Goal: Task Accomplishment & Management: Use online tool/utility

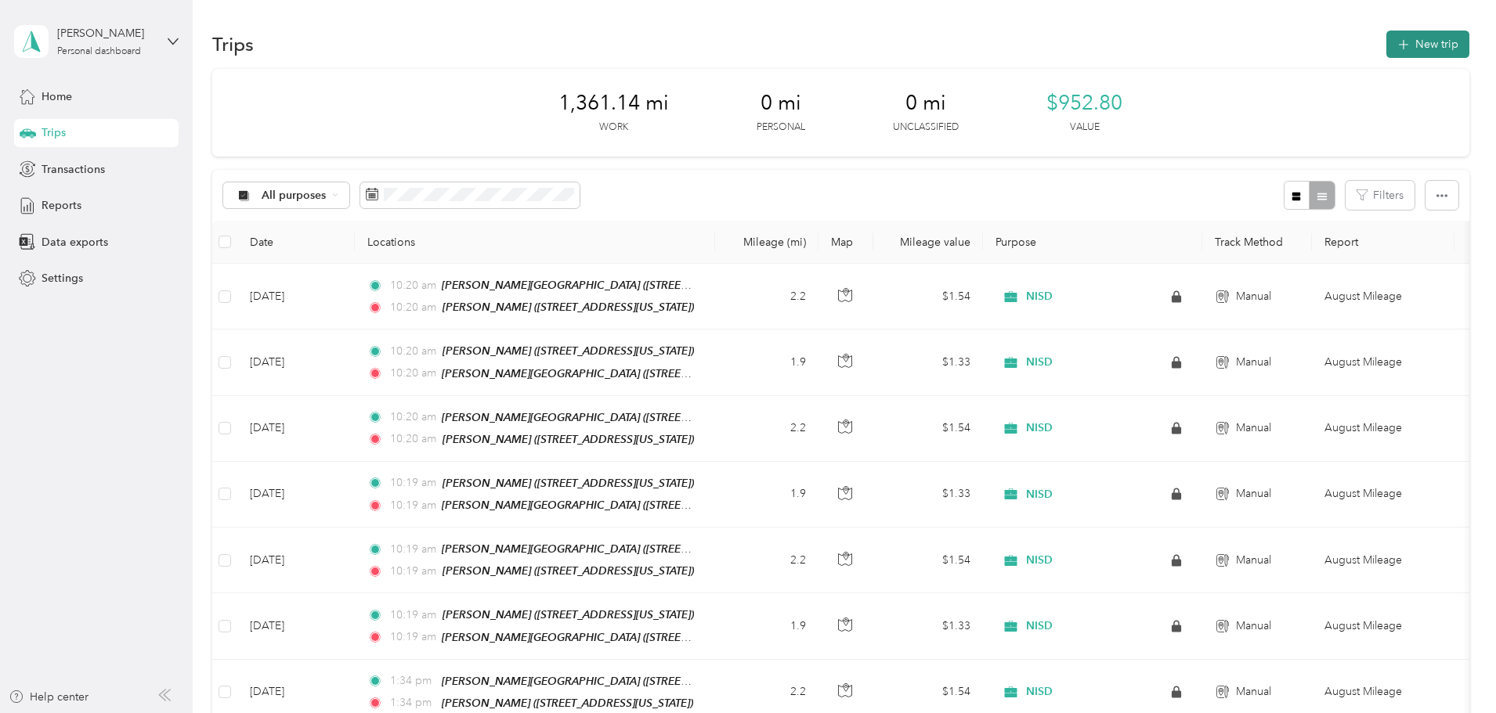
click at [1386, 54] on button "New trip" at bounding box center [1427, 44] width 83 height 27
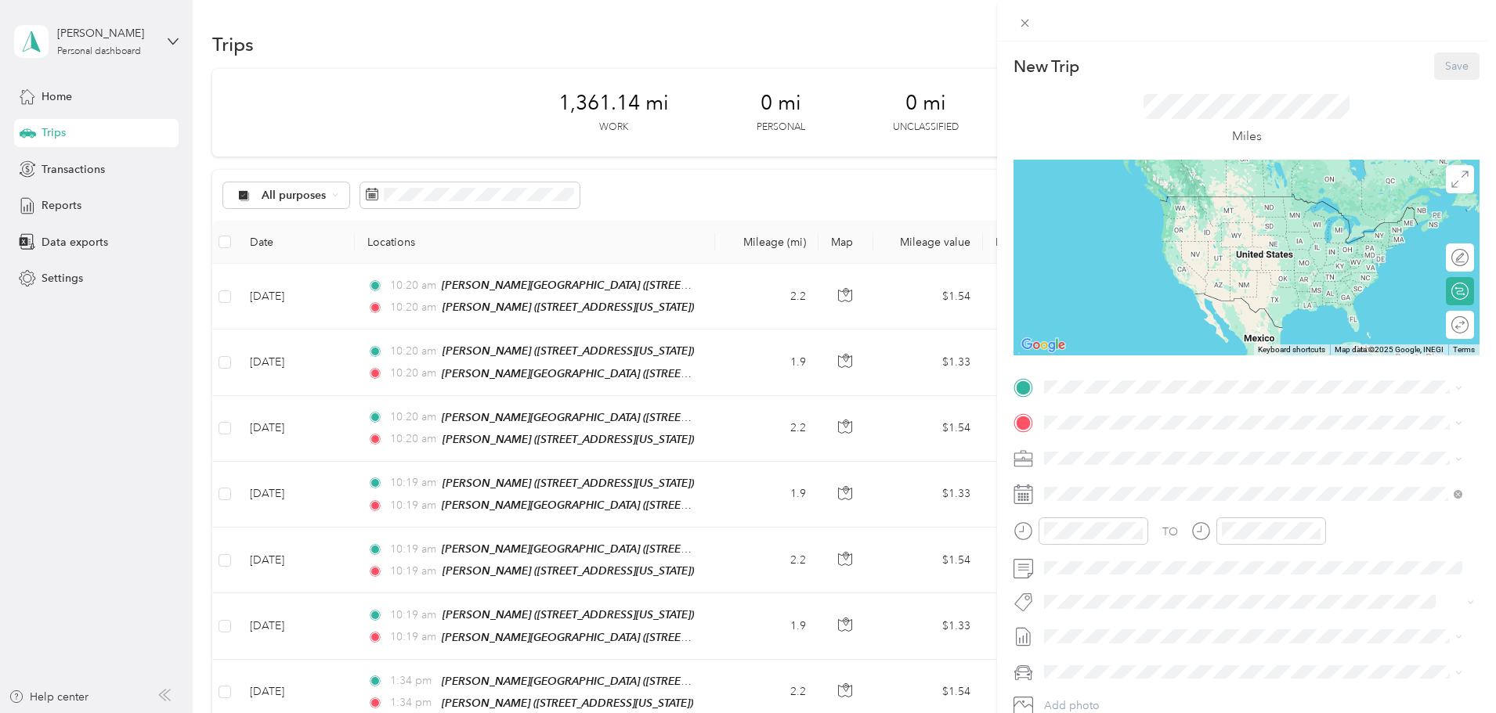
click at [283, 299] on div "New Trip Save This trip cannot be edited because it is either under review, app…" at bounding box center [748, 356] width 1496 height 713
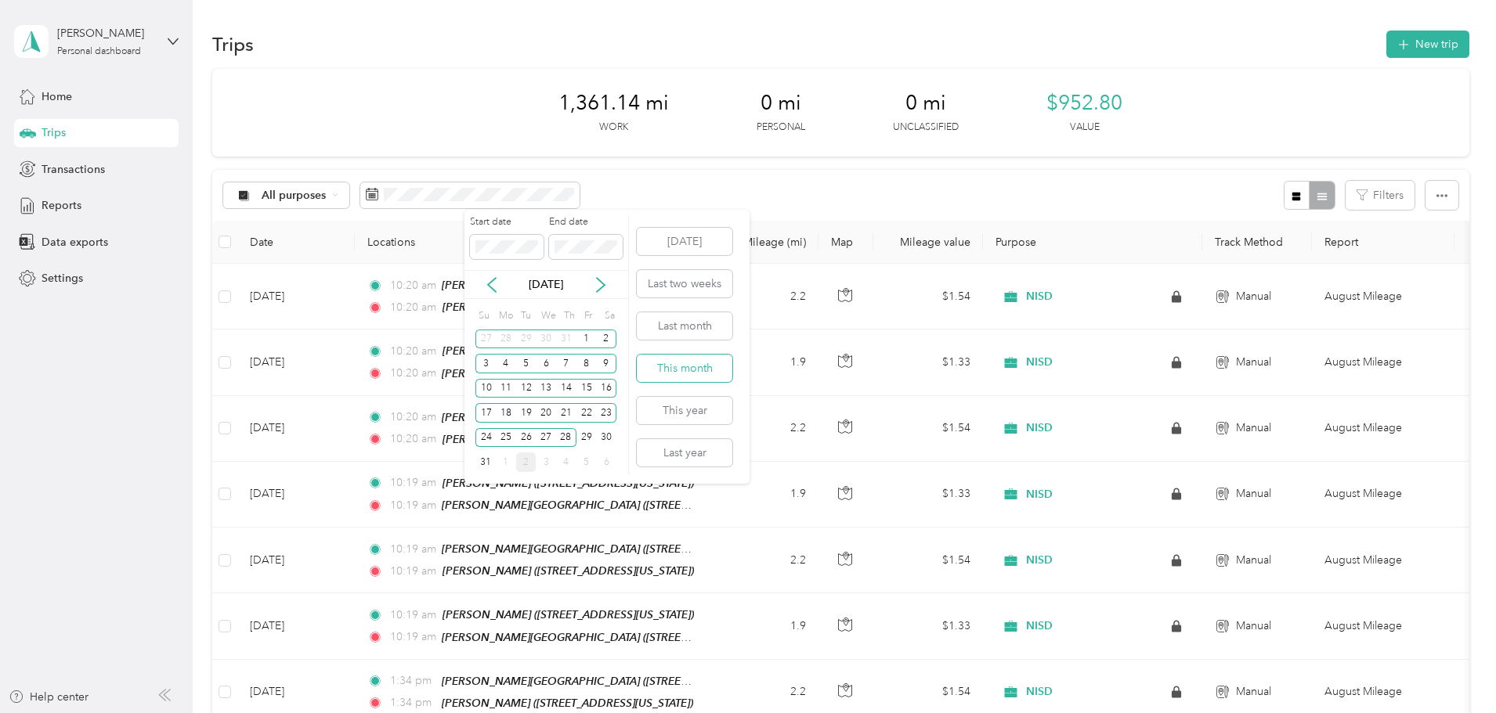
click at [692, 371] on button "This month" at bounding box center [685, 368] width 96 height 27
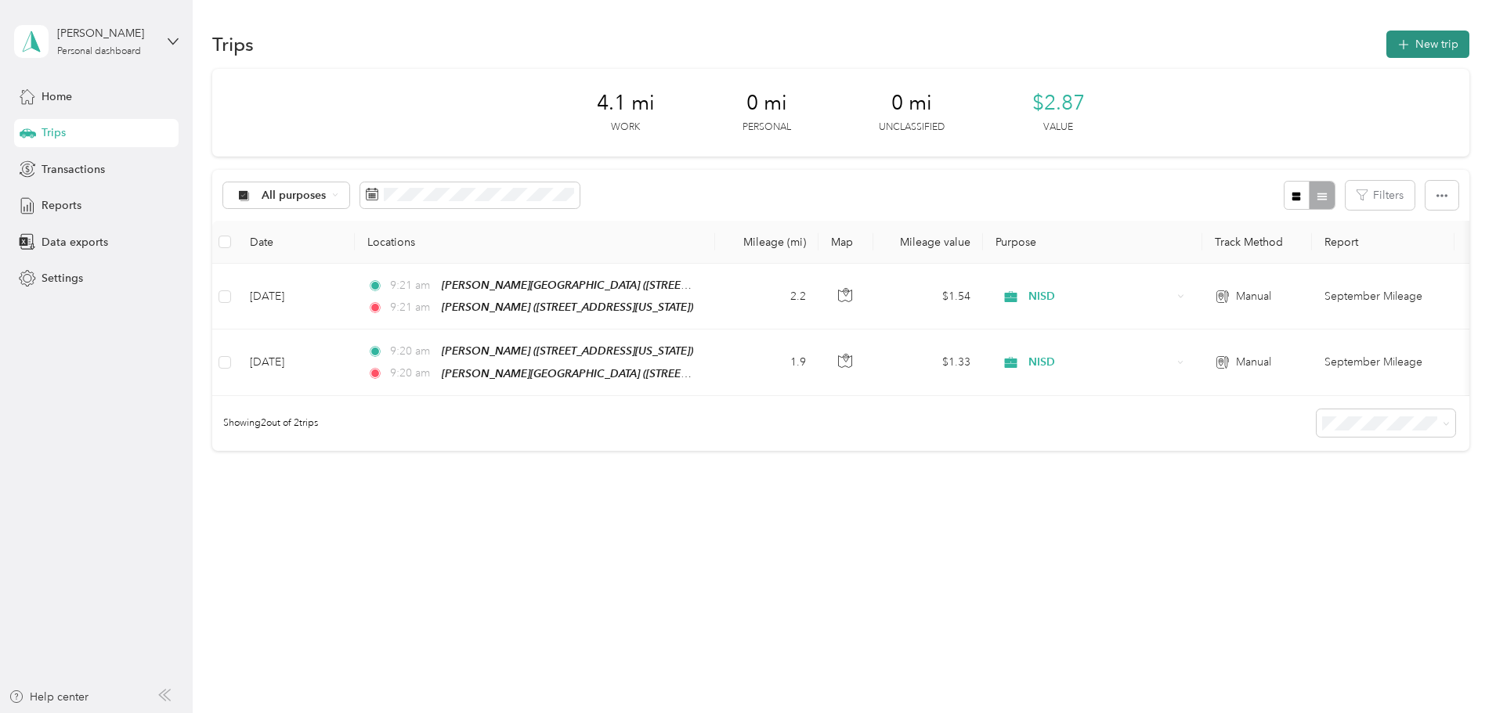
click at [1386, 42] on button "New trip" at bounding box center [1427, 44] width 83 height 27
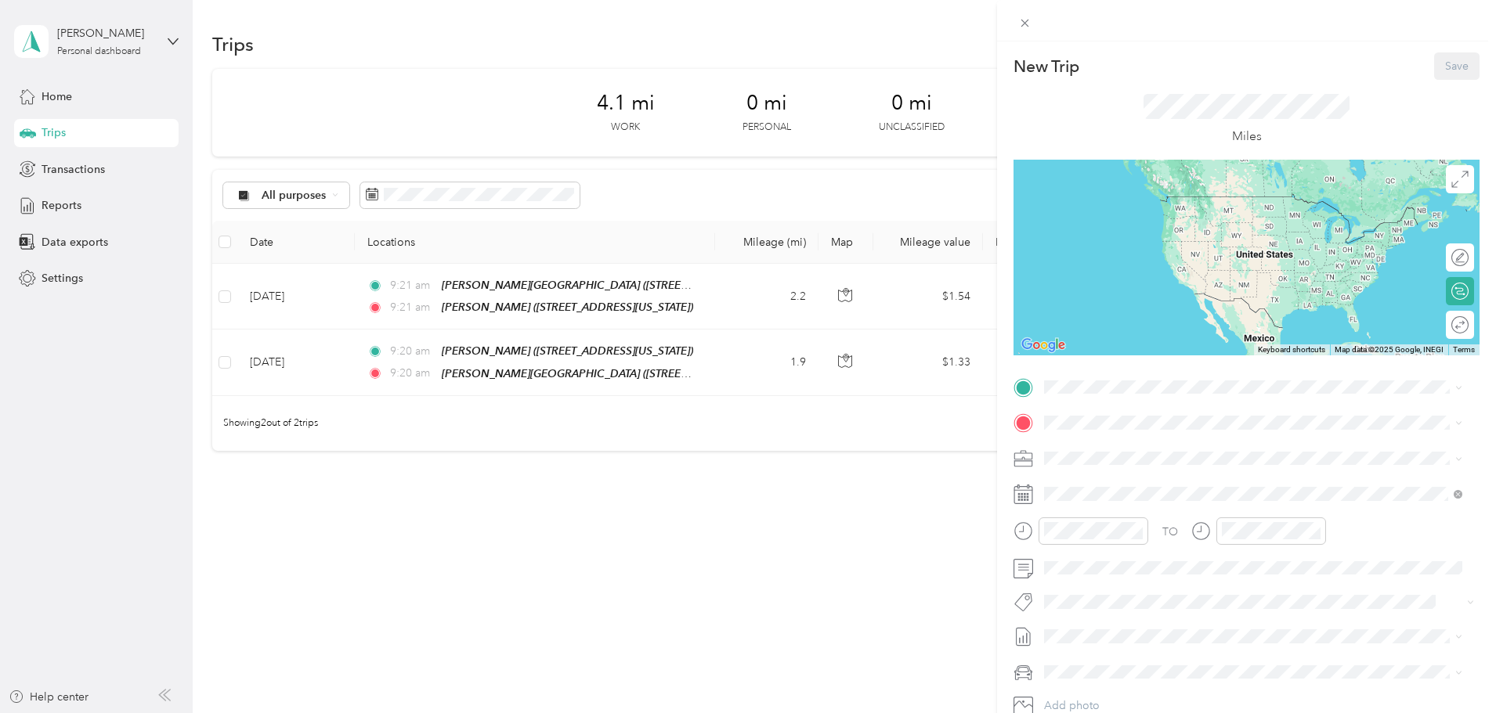
click at [1230, 475] on span "[STREET_ADDRESS][US_STATE]" at bounding box center [1152, 467] width 157 height 13
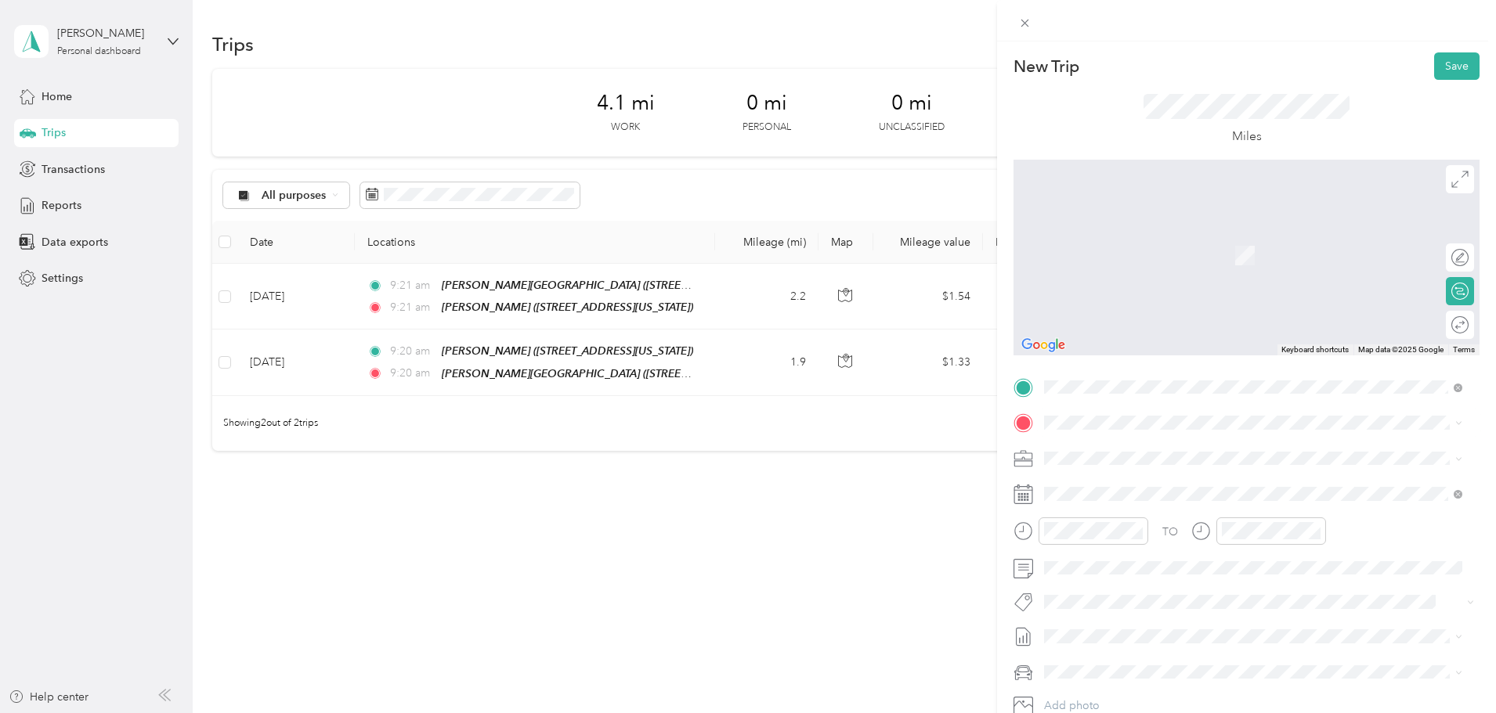
click at [1171, 476] on div "TEAM [PERSON_NAME][GEOGRAPHIC_DATA] [STREET_ADDRESS][PERSON_NAME][US_STATE]" at bounding box center [1252, 490] width 407 height 44
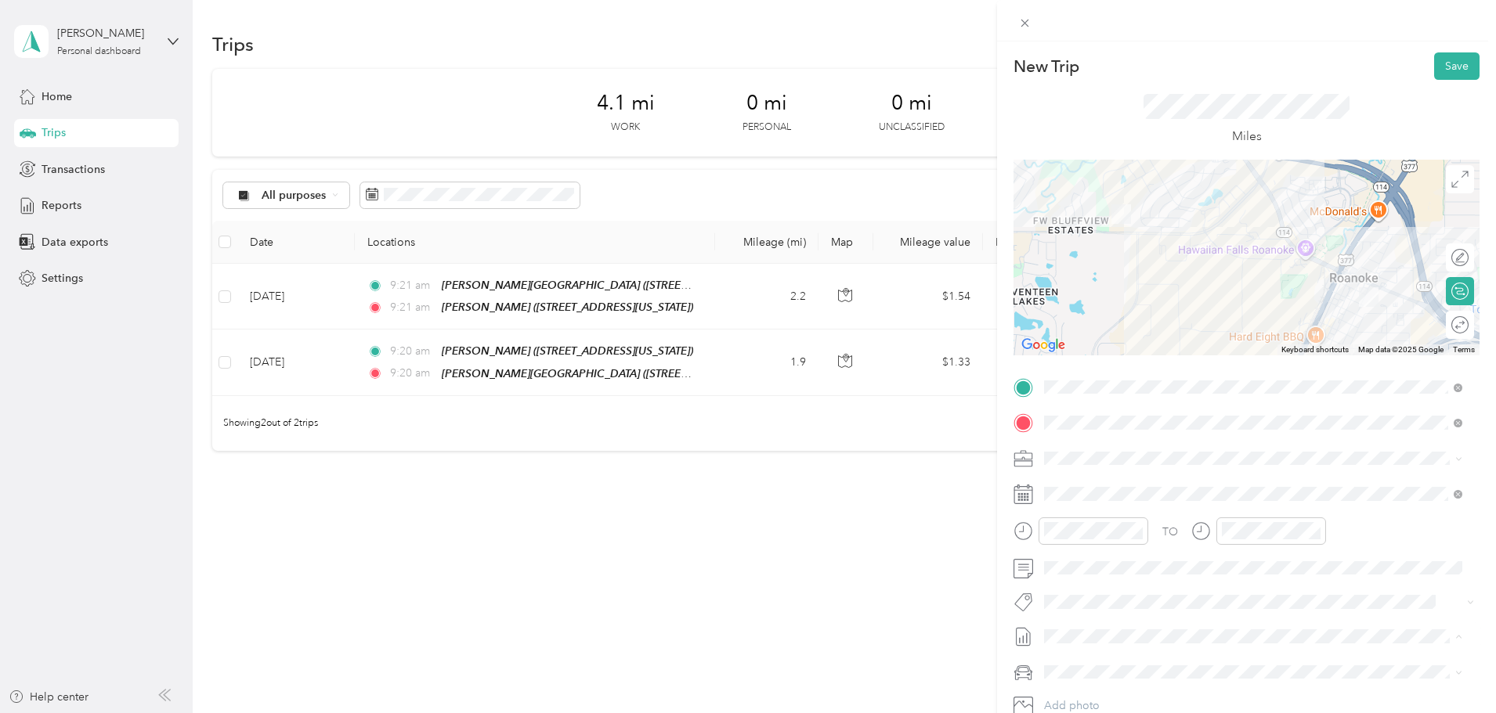
click at [1114, 684] on span "September Mileage" at bounding box center [1093, 688] width 98 height 16
click at [1456, 57] on button "Save" at bounding box center [1456, 65] width 45 height 27
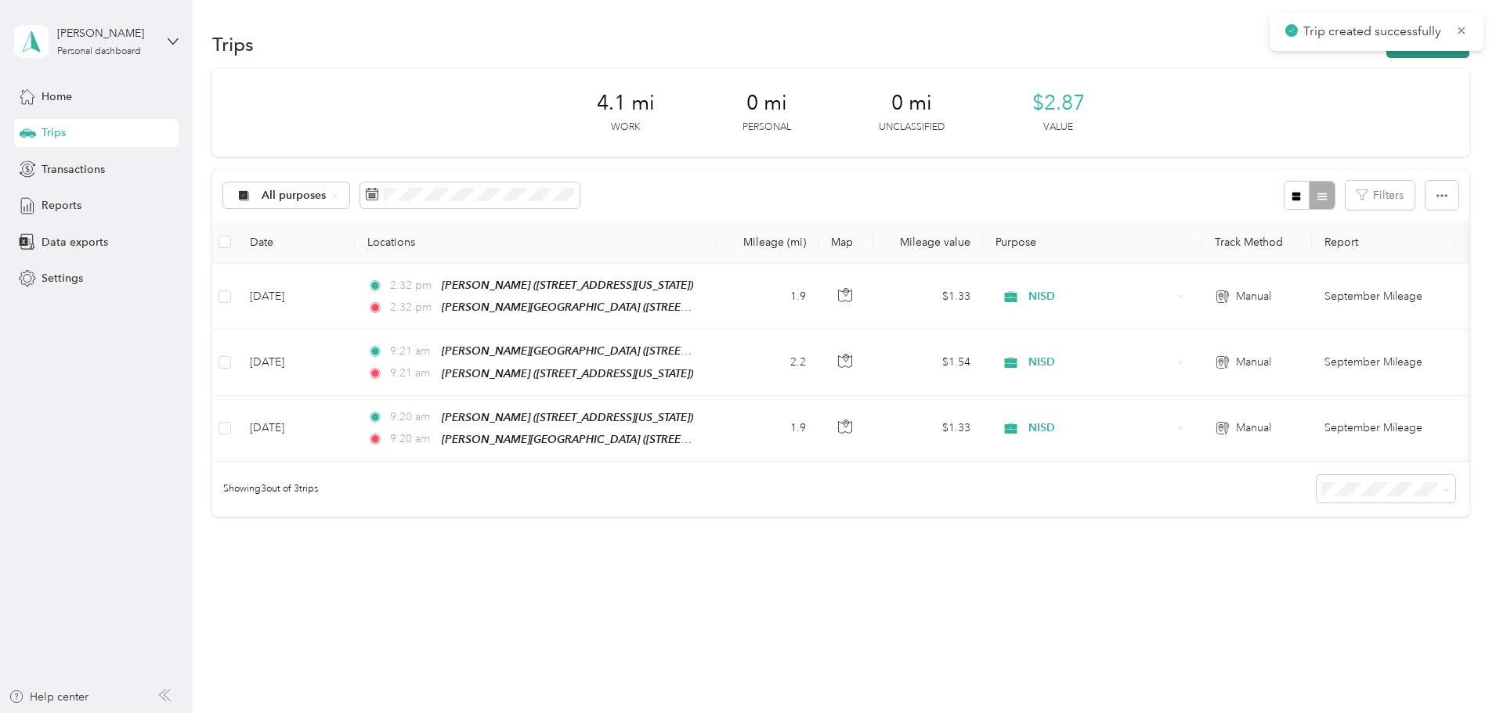
click at [1386, 54] on button "New trip" at bounding box center [1427, 44] width 83 height 27
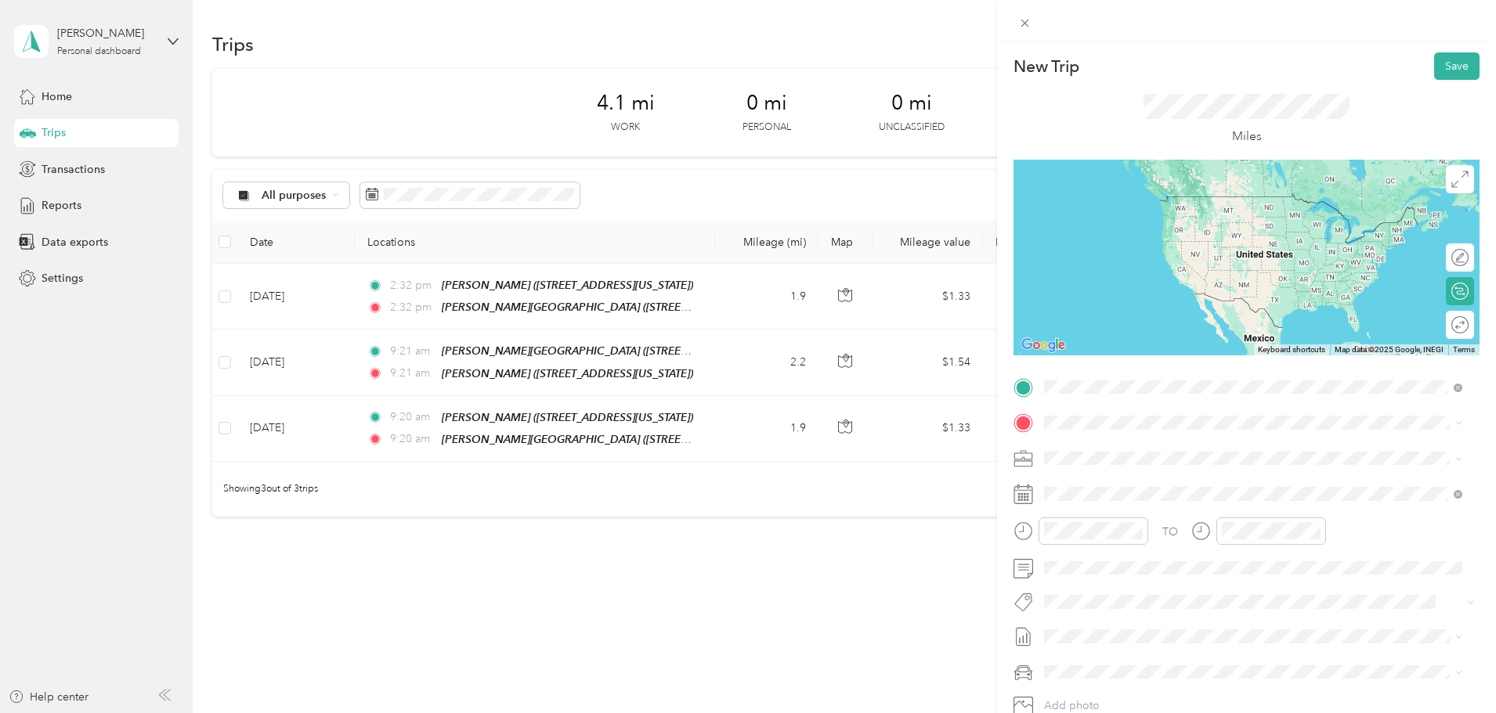
click at [1173, 454] on div "TEAM [PERSON_NAME][GEOGRAPHIC_DATA]" at bounding box center [1205, 452] width 263 height 20
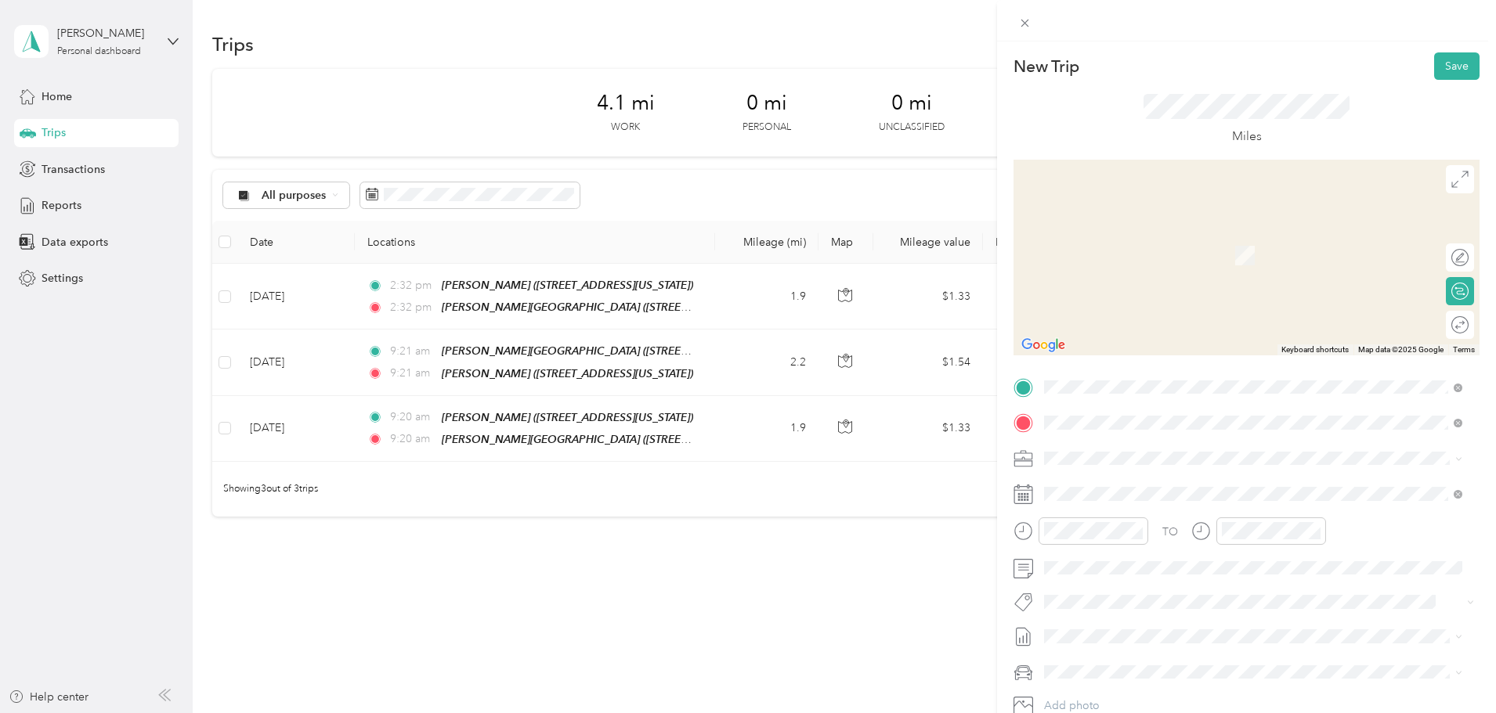
click at [1192, 486] on div "TEAM [PERSON_NAME]" at bounding box center [1152, 488] width 157 height 20
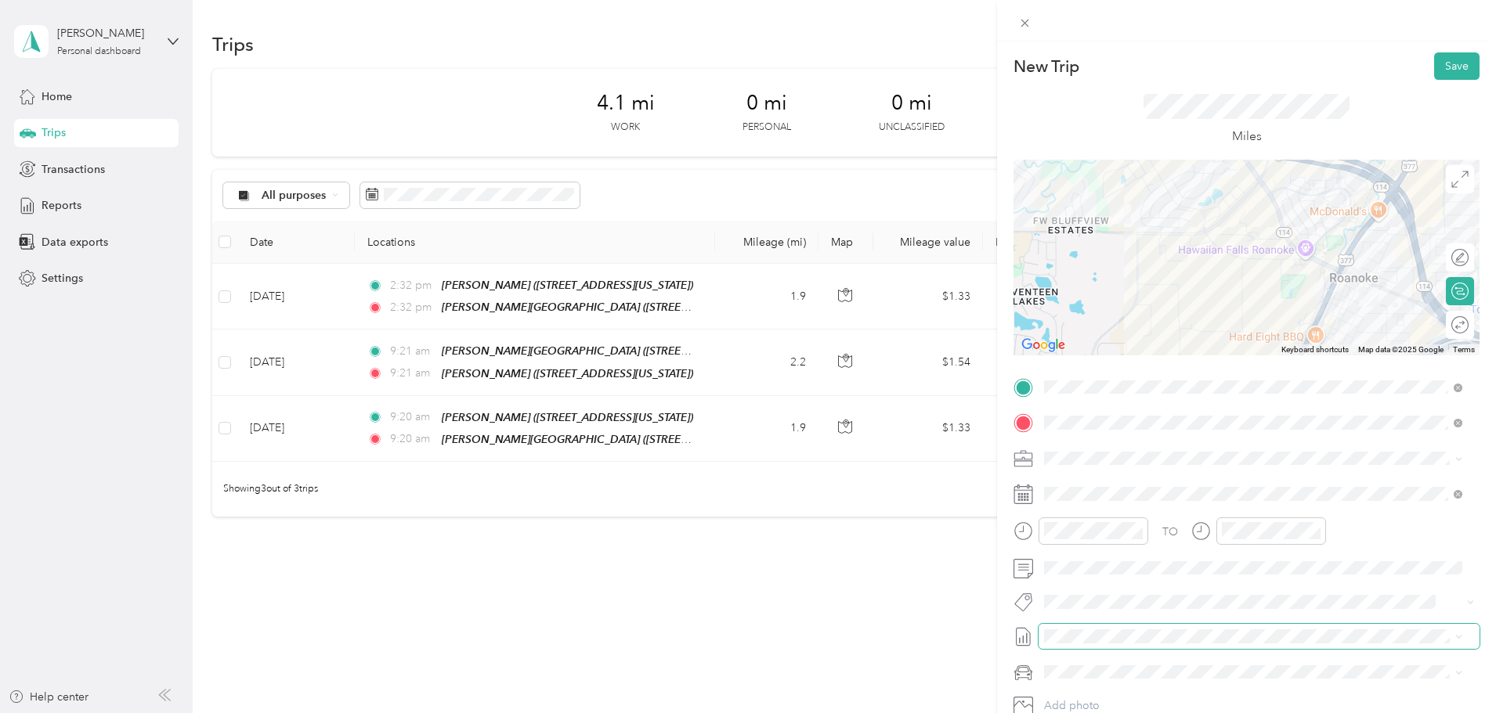
click at [1153, 628] on span at bounding box center [1258, 636] width 441 height 25
click at [1147, 681] on span "September Mileage Draft" at bounding box center [1252, 688] width 407 height 14
click at [1450, 71] on button "Save" at bounding box center [1456, 65] width 45 height 27
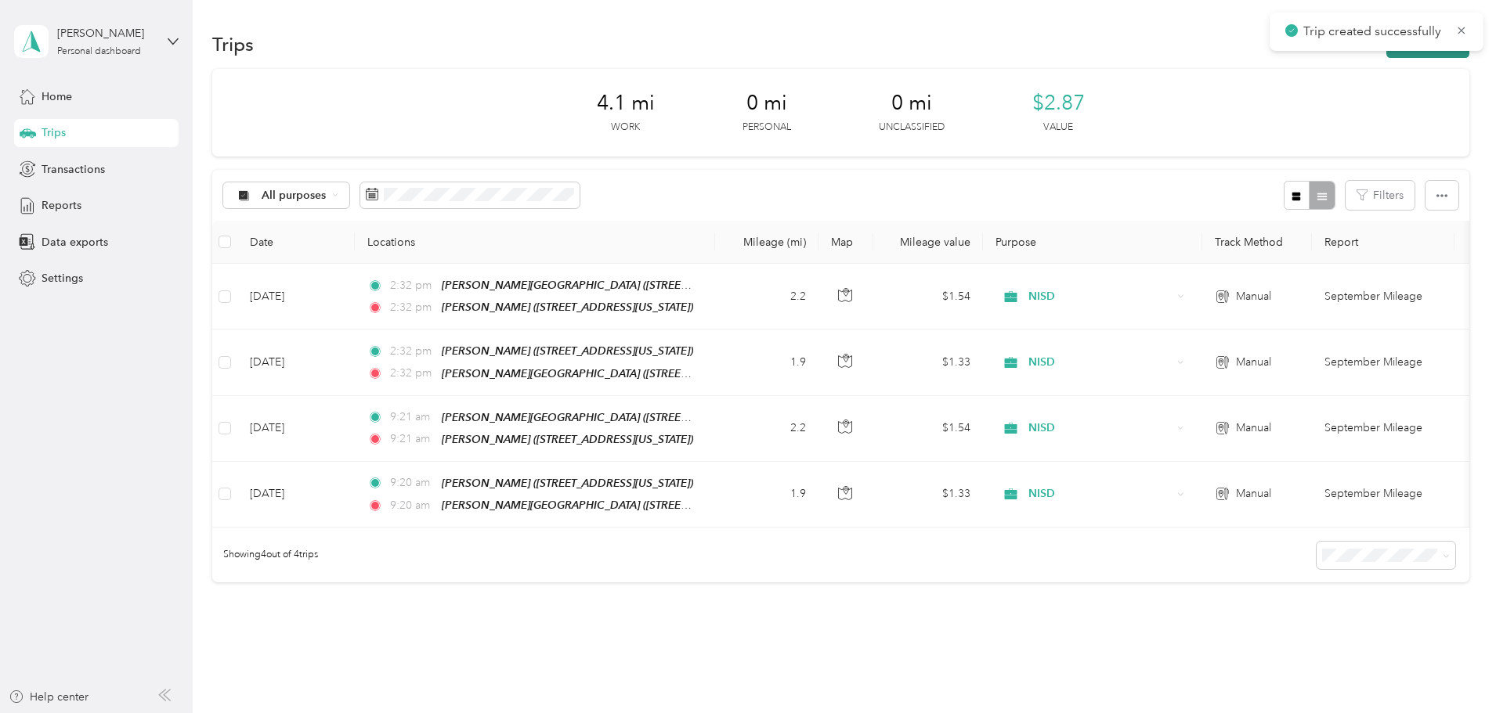
click at [1386, 56] on button "New trip" at bounding box center [1427, 44] width 83 height 27
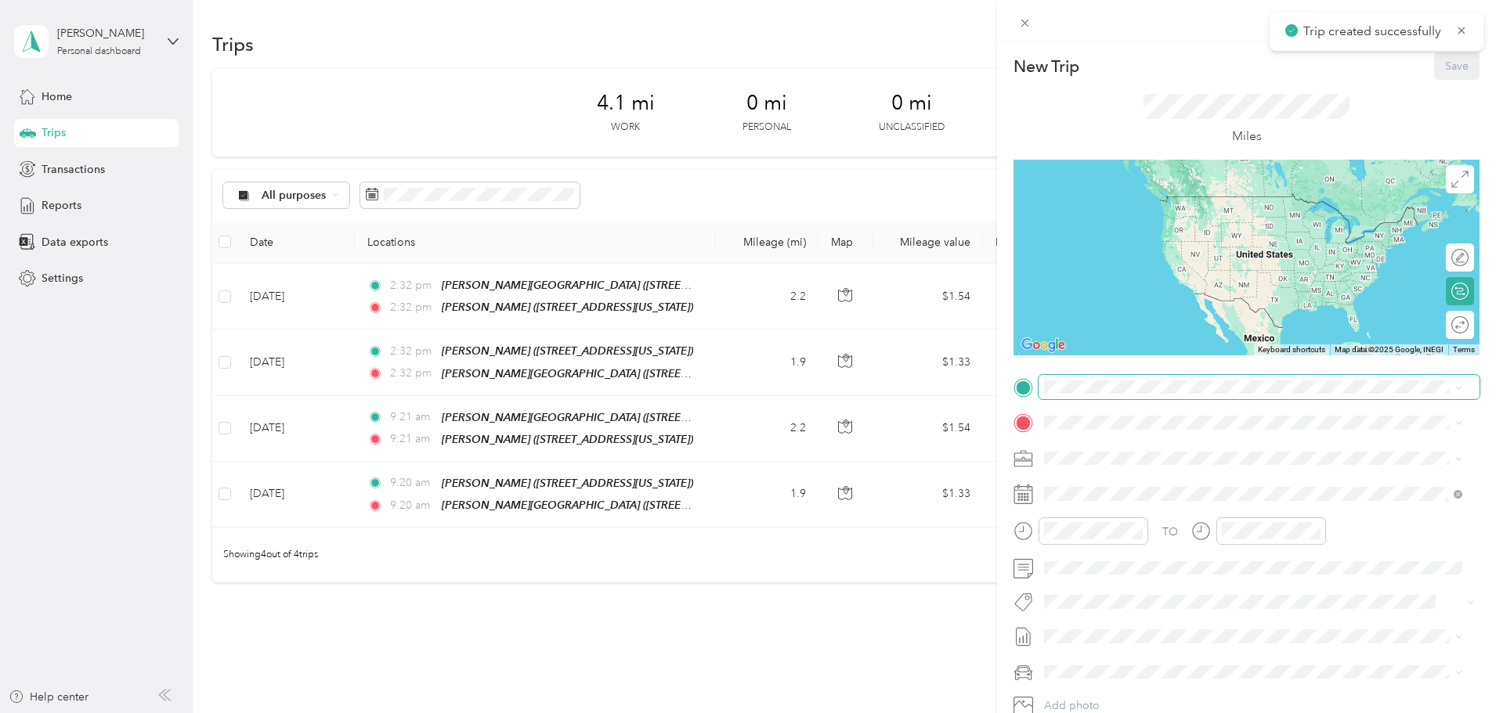
click at [1196, 396] on span at bounding box center [1258, 387] width 441 height 25
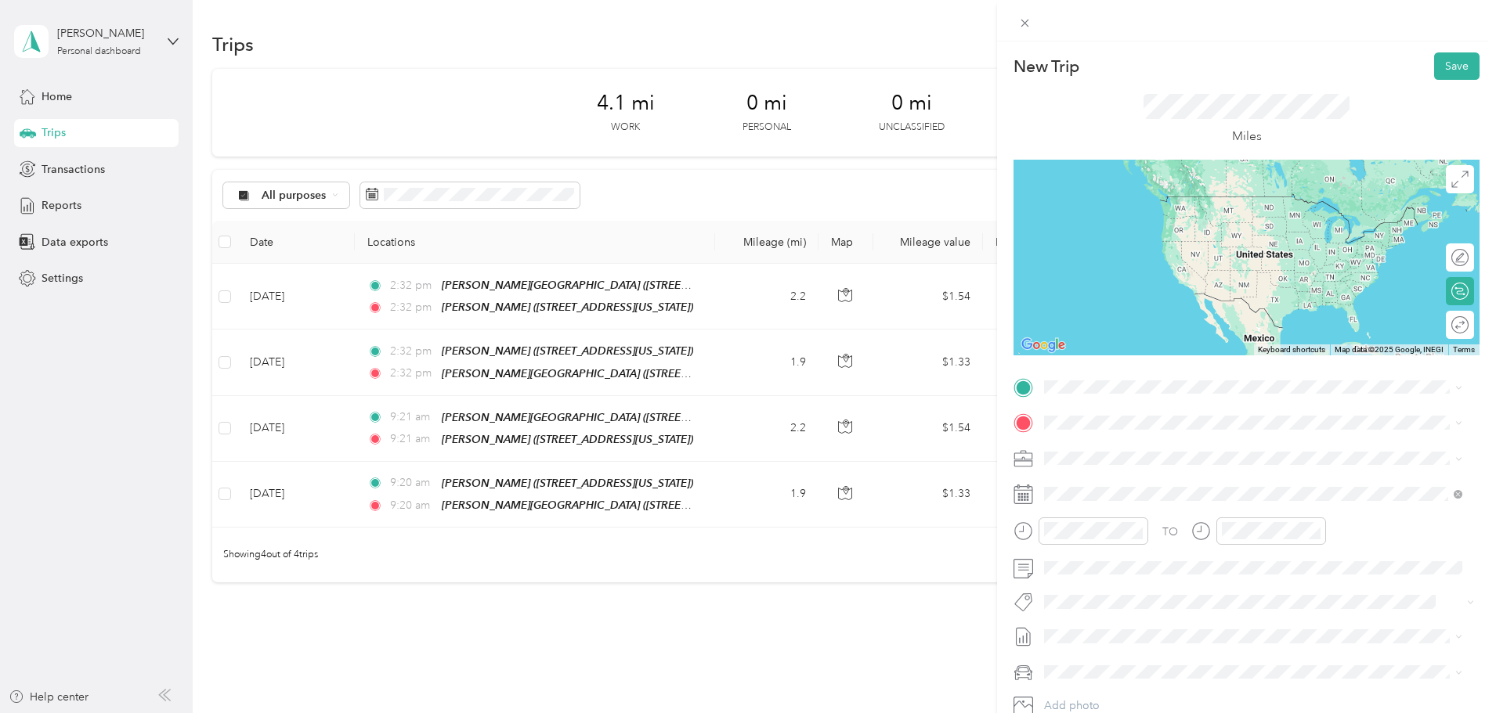
click at [1191, 445] on div "TEAM [PERSON_NAME]" at bounding box center [1152, 446] width 157 height 20
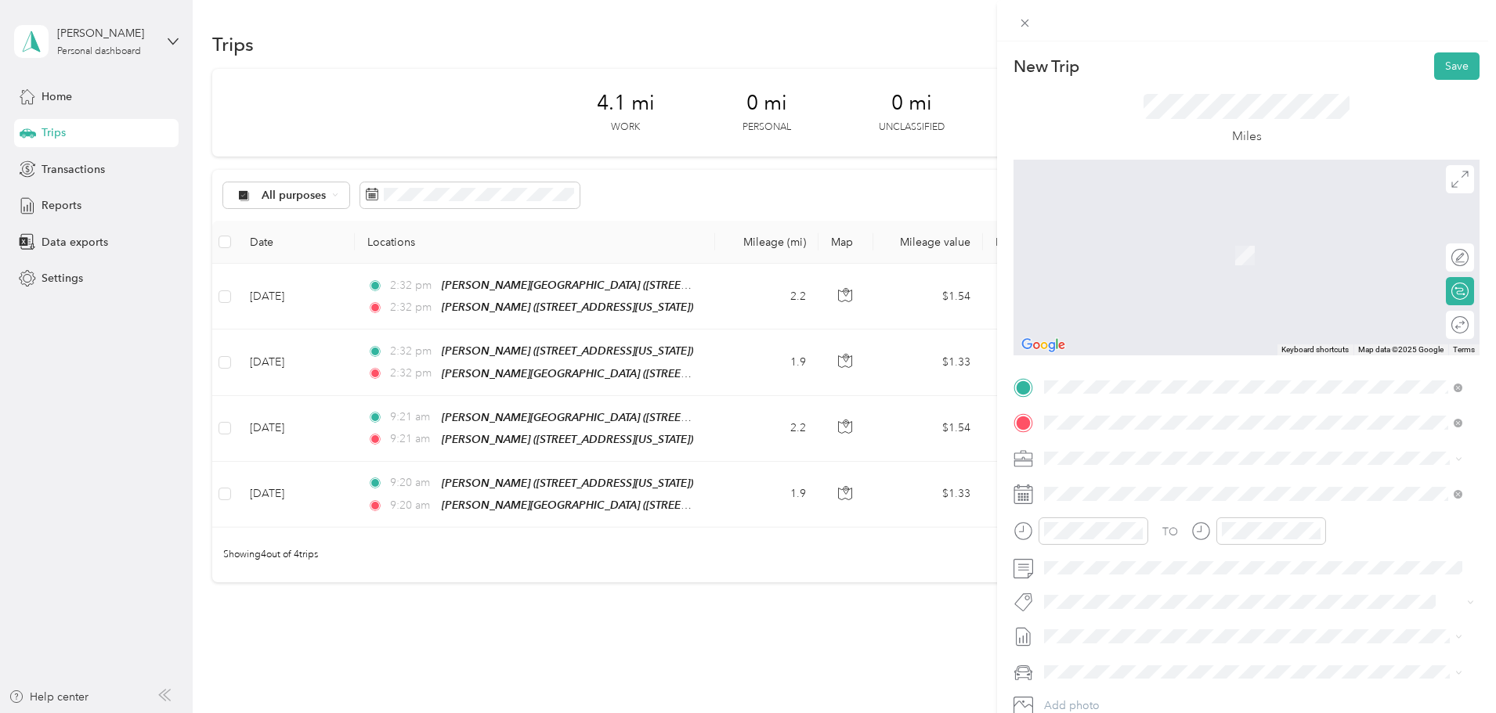
click at [1200, 496] on div "TEAM Distribution Center [STREET_ADDRESS][PERSON_NAME][US_STATE]" at bounding box center [1152, 497] width 157 height 38
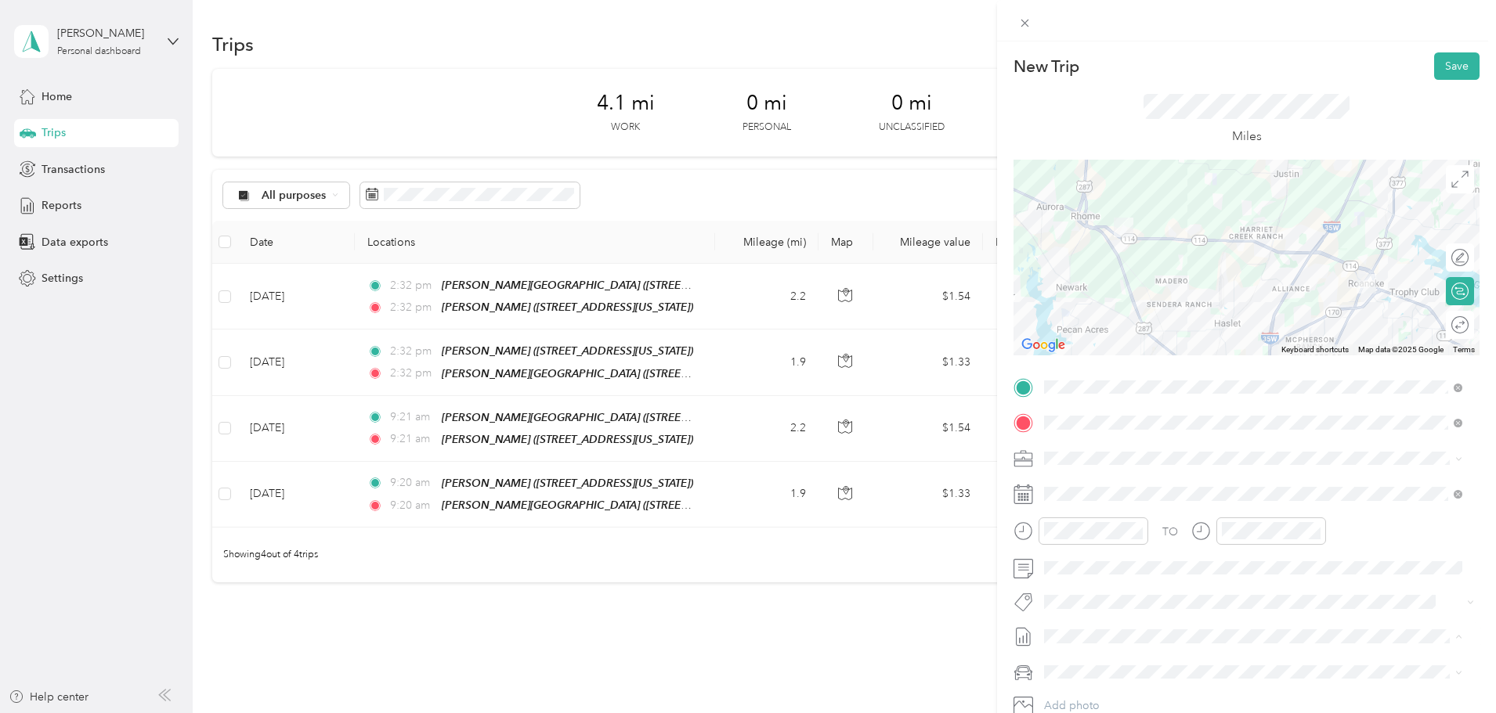
click at [1110, 690] on span "September Mileage" at bounding box center [1093, 688] width 98 height 16
click at [1420, 63] on div "New Trip Save" at bounding box center [1246, 65] width 466 height 27
click at [1434, 66] on button "Save" at bounding box center [1456, 65] width 45 height 27
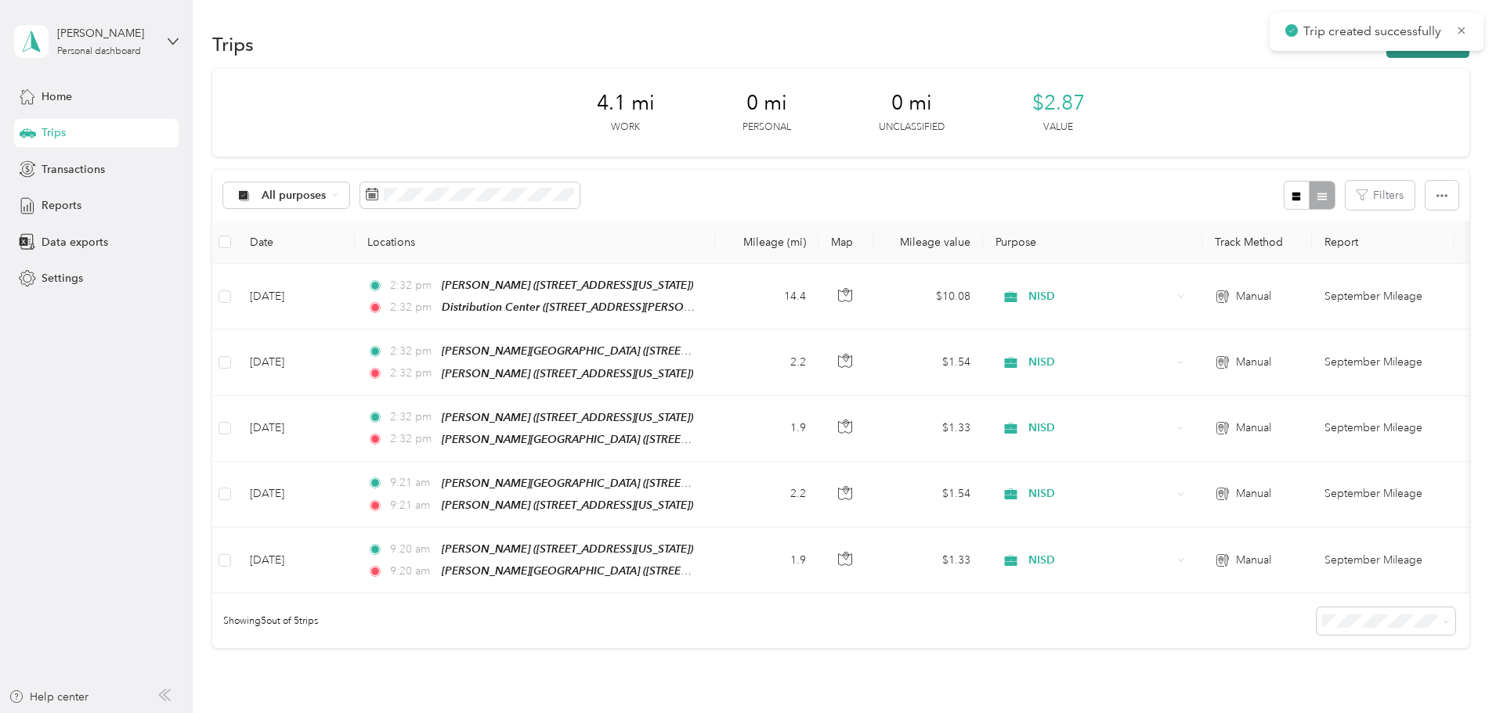
click at [1386, 57] on button "New trip" at bounding box center [1427, 44] width 83 height 27
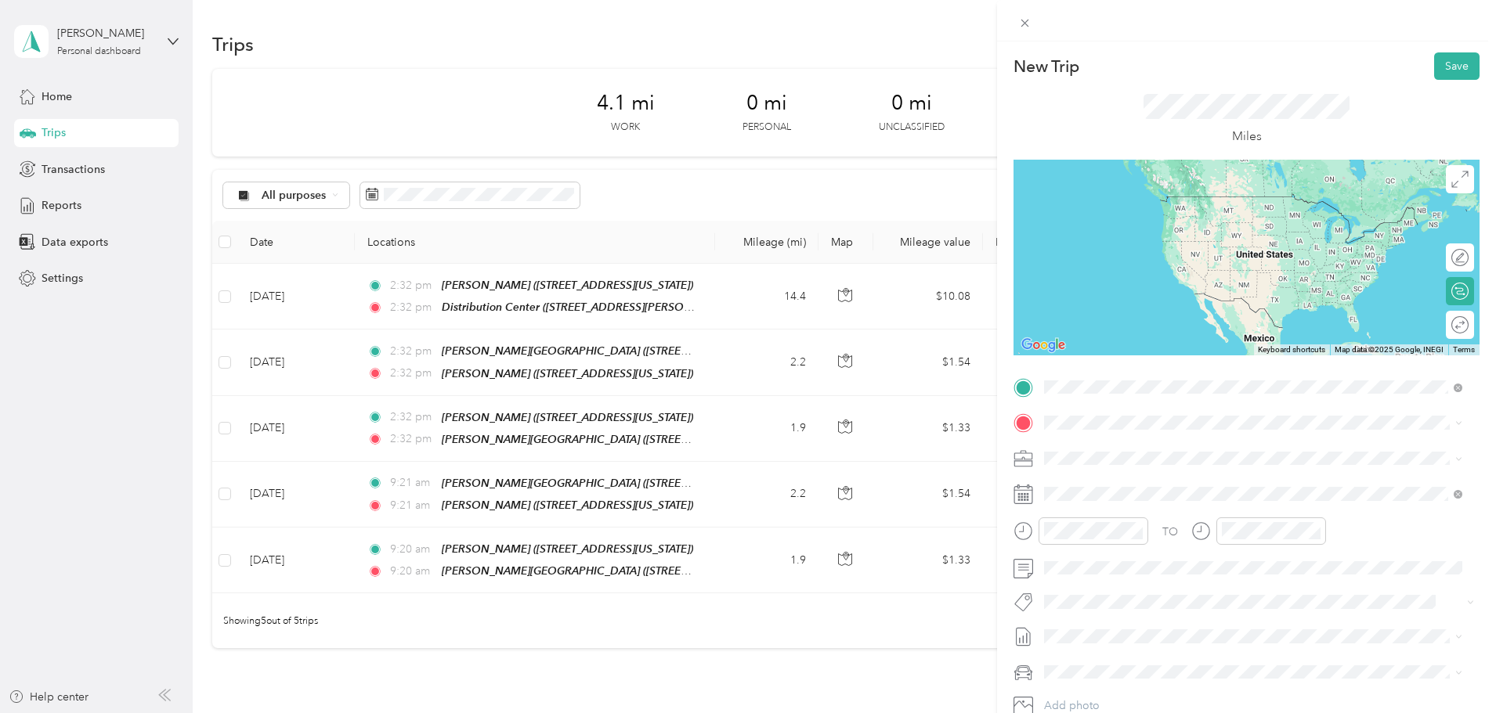
click at [1199, 466] on span "[STREET_ADDRESS][US_STATE]" at bounding box center [1152, 472] width 157 height 13
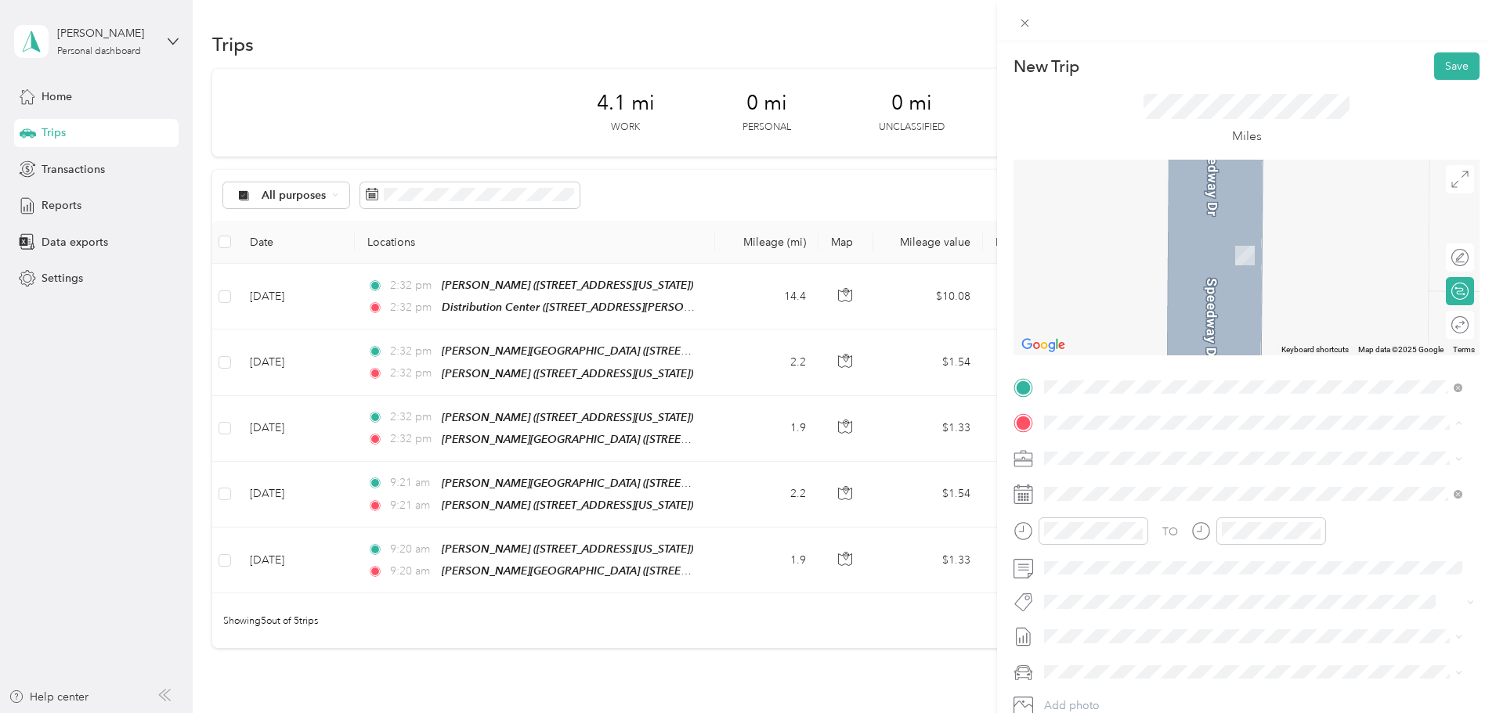
click at [1203, 489] on div "TEAM [PERSON_NAME]" at bounding box center [1152, 488] width 157 height 20
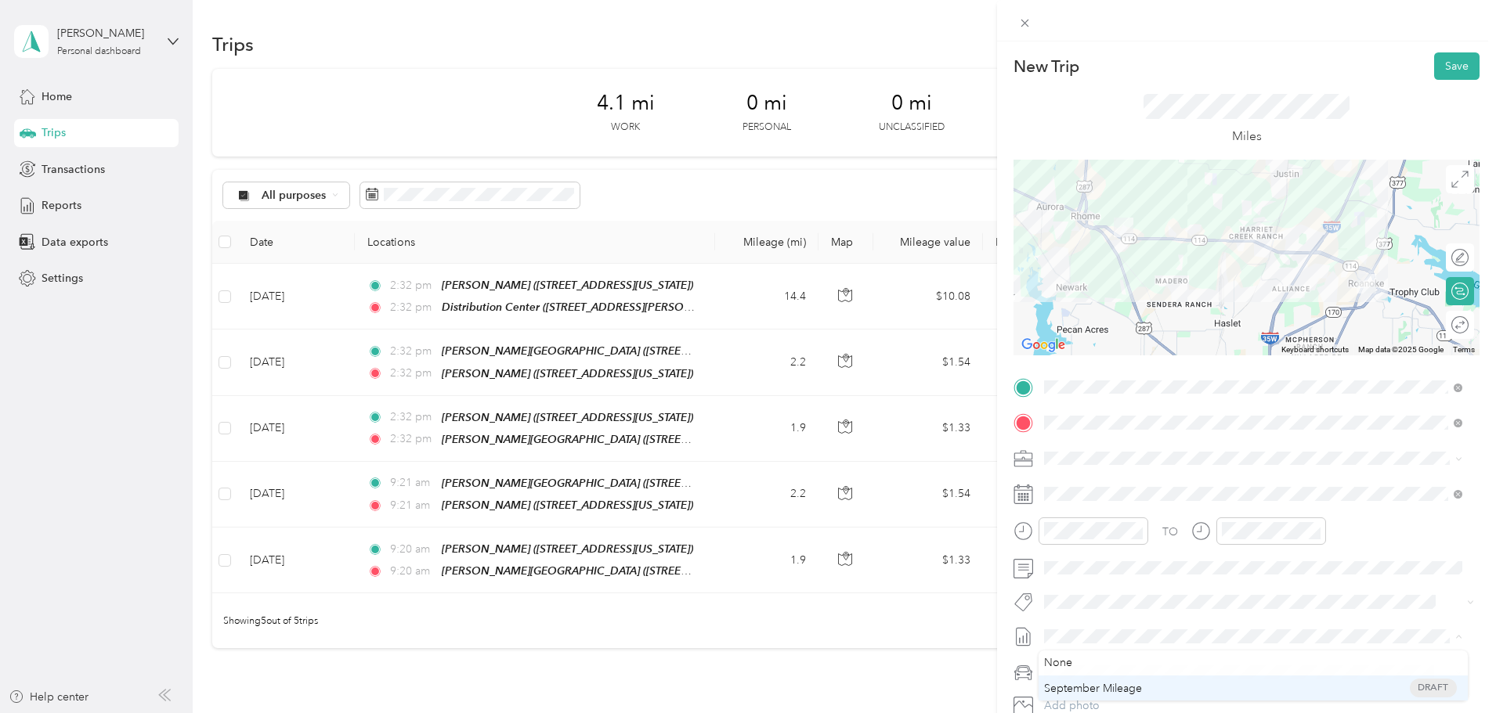
drag, startPoint x: 1139, startPoint y: 684, endPoint x: 1144, endPoint y: 671, distance: 14.1
click at [1139, 685] on span "September Mileage" at bounding box center [1093, 688] width 98 height 16
click at [1453, 73] on button "Save" at bounding box center [1456, 65] width 45 height 27
